Goal: Transaction & Acquisition: Purchase product/service

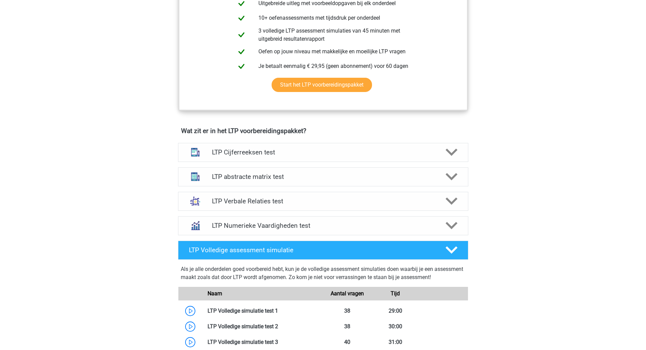
scroll to position [245, 0]
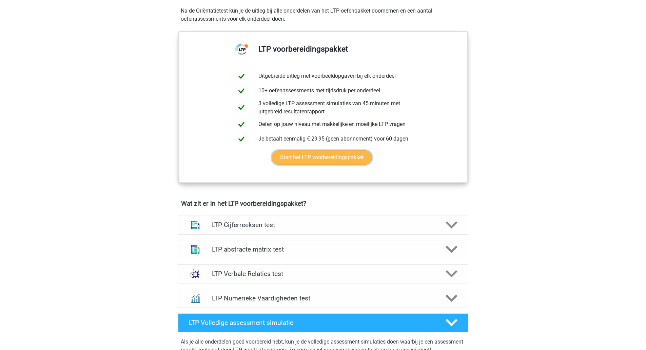
click at [316, 159] on link "Start het LTP voorbereidingspakket" at bounding box center [322, 157] width 100 height 14
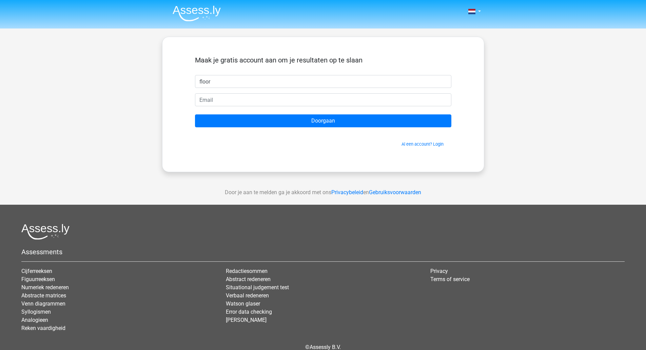
type input "floor"
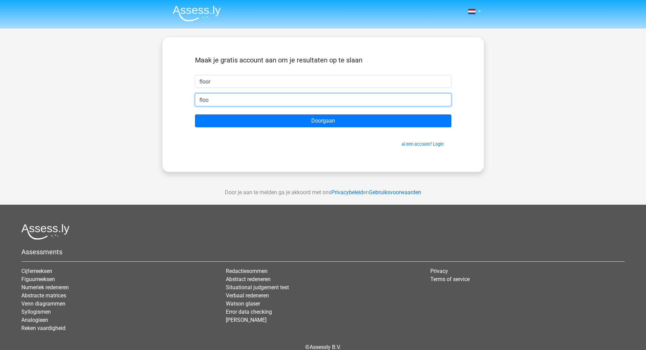
type input "[EMAIL_ADDRESS][DOMAIN_NAME]"
click at [195, 114] on input "Doorgaan" at bounding box center [323, 120] width 256 height 13
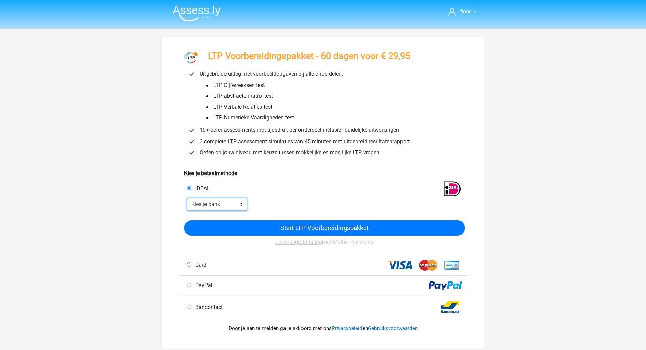
click at [227, 204] on select "Kies je bank ABN AMRO ING Rabobank ASN Bank bunq Knab N26 NN Regiobank Revolut …" at bounding box center [217, 204] width 61 height 13
select select "ideal_INGBNL2A"
click at [187, 198] on select "Kies je bank ABN AMRO ING Rabobank ASN Bank bunq Knab N26 NN Regiobank Revolut …" at bounding box center [217, 204] width 61 height 13
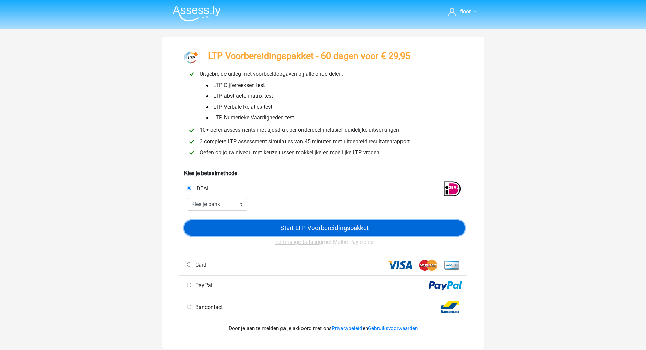
click at [226, 231] on input "Start LTP Voorbereidingspakket" at bounding box center [324, 227] width 280 height 15
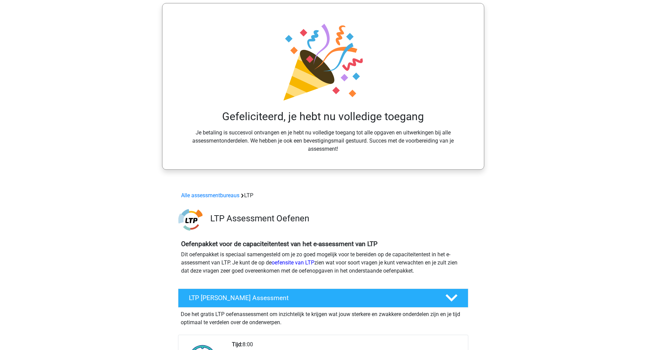
scroll to position [15, 0]
